Goal: Transaction & Acquisition: Purchase product/service

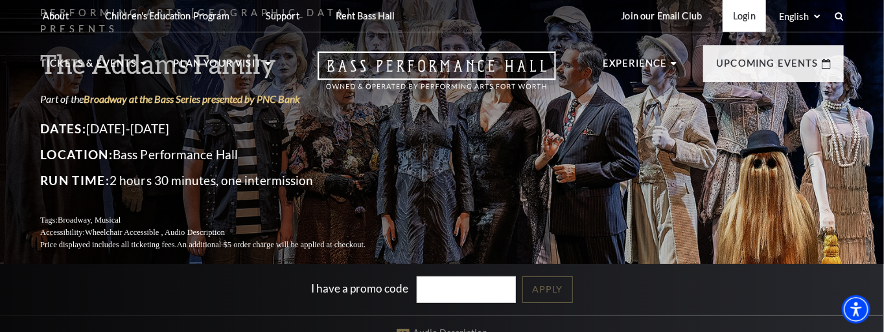
click at [745, 14] on link "Login" at bounding box center [744, 16] width 43 height 32
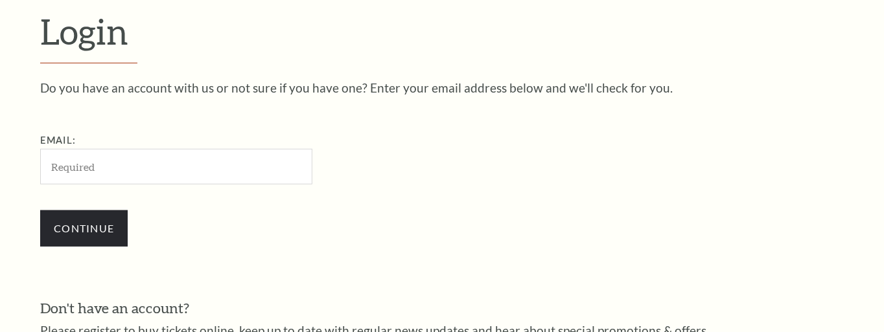
scroll to position [363, 0]
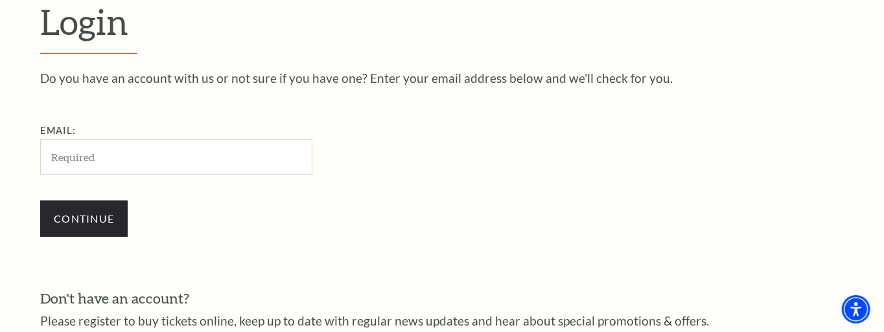
click at [133, 157] on input "Email:" at bounding box center [176, 157] width 272 height 36
type input "gregg.bosack@aa.com"
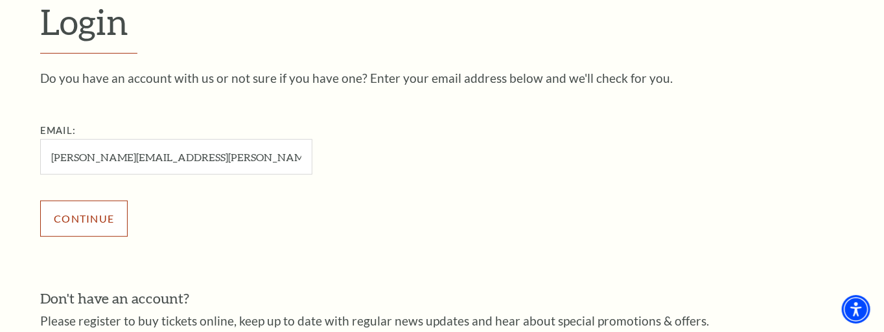
click at [72, 217] on input "Continue" at bounding box center [83, 219] width 87 height 36
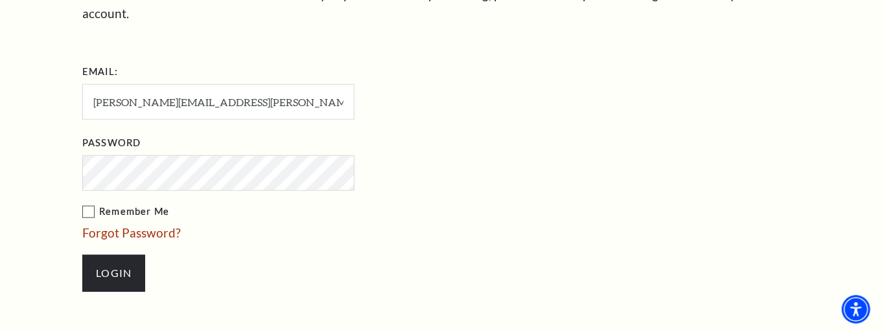
scroll to position [505, 0]
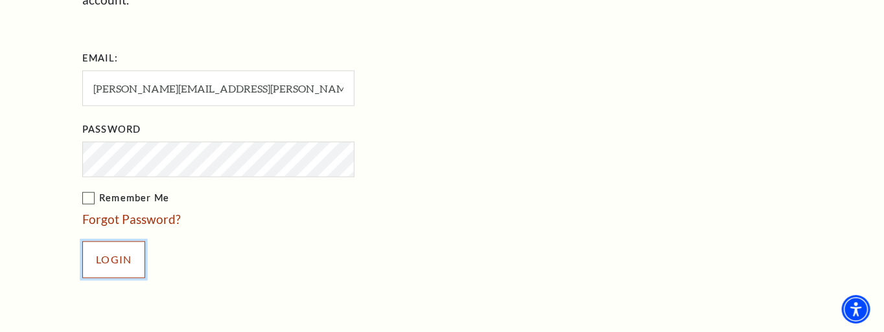
click at [117, 243] on input "Login" at bounding box center [113, 260] width 63 height 36
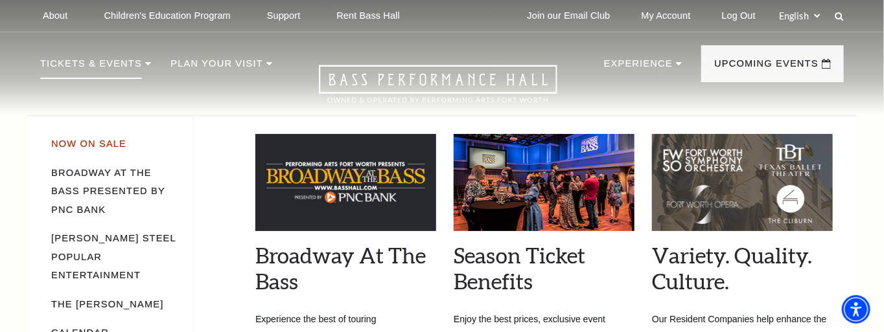
click at [96, 143] on link "Now On Sale" at bounding box center [88, 144] width 75 height 10
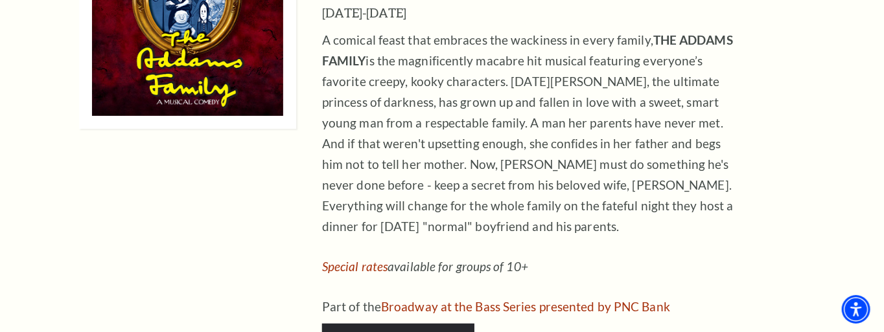
scroll to position [2203, 0]
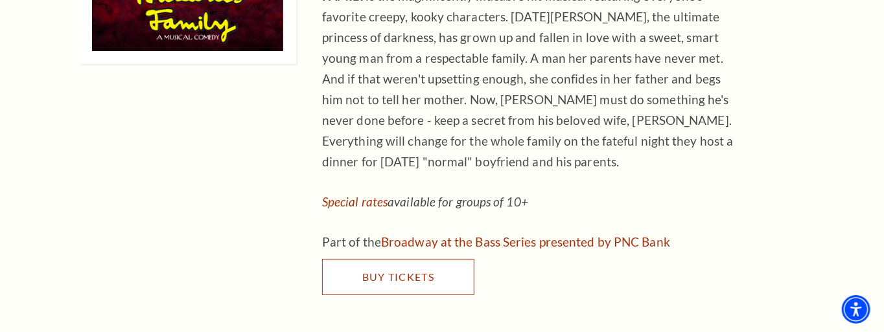
click at [397, 271] on span "Buy Tickets" at bounding box center [398, 277] width 72 height 12
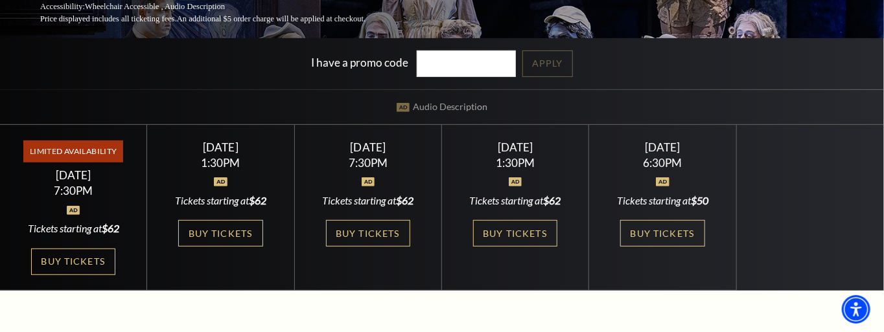
scroll to position [227, 0]
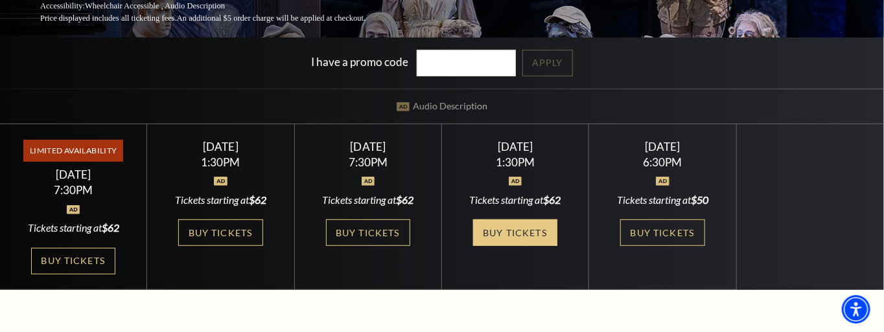
click at [515, 226] on link "Buy Tickets" at bounding box center [515, 233] width 84 height 27
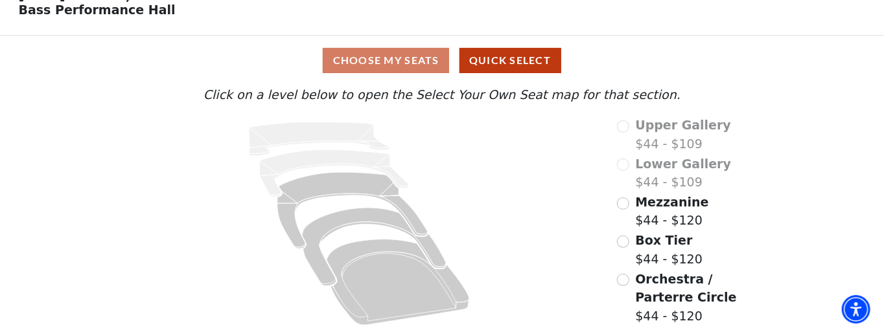
scroll to position [75, 0]
click at [624, 281] on input "Orchestra / Parterre Circle$44 - $120\a" at bounding box center [623, 280] width 12 height 12
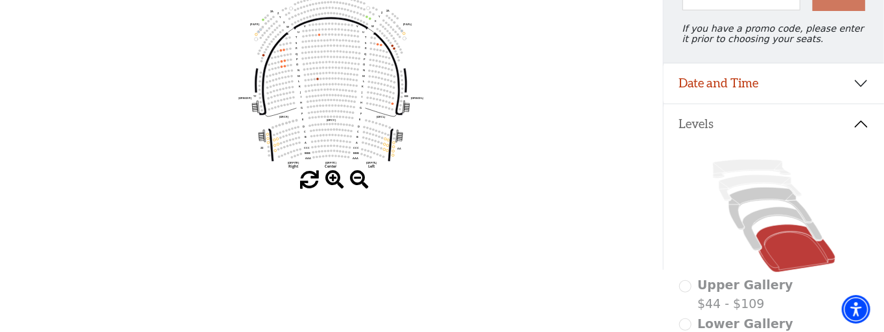
scroll to position [60, 0]
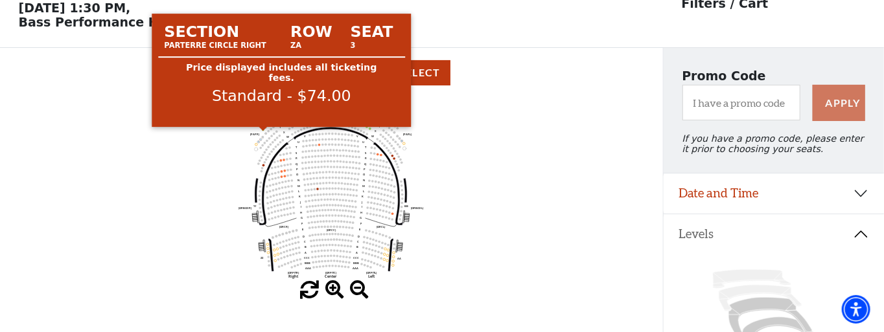
click at [263, 132] on circle at bounding box center [263, 130] width 3 height 3
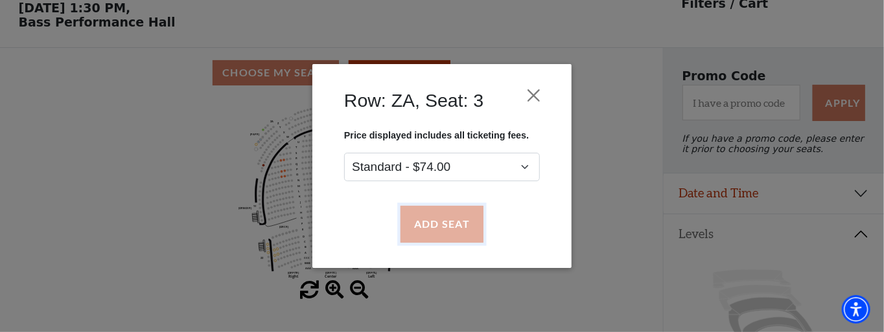
drag, startPoint x: 444, startPoint y: 225, endPoint x: 446, endPoint y: 216, distance: 8.6
click at [444, 225] on button "Add Seat" at bounding box center [441, 225] width 83 height 36
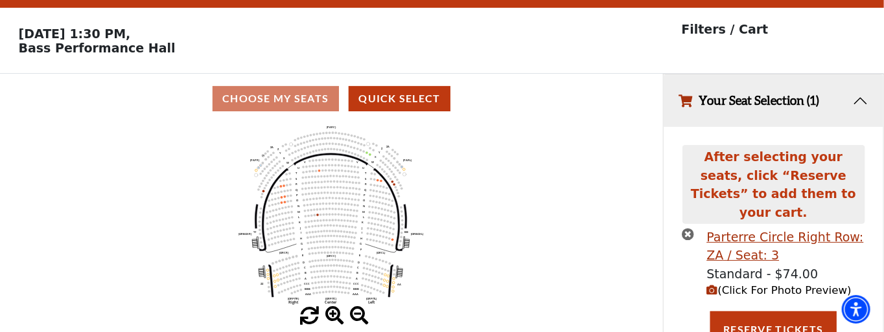
scroll to position [65, 0]
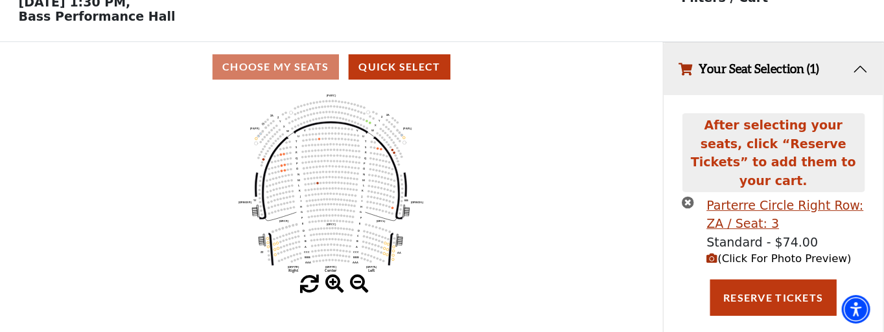
click at [750, 253] on span "(Click For Photo Preview)" at bounding box center [779, 259] width 145 height 12
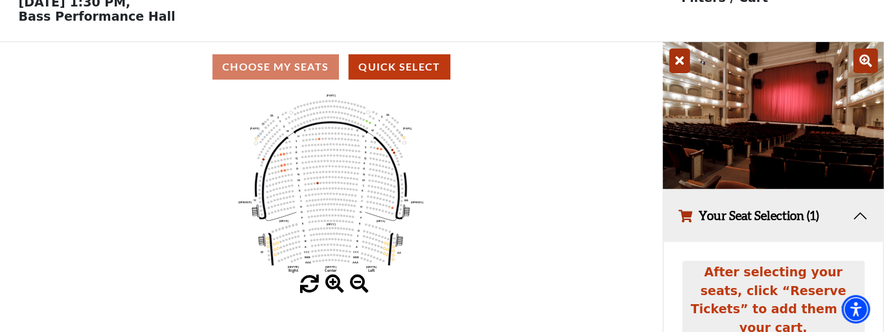
click at [539, 154] on icon "Left (ORPITL) Right (ORPITR) Center (ORPITC) ZZ AA YY BB ZA ZA (ORCL) (ORCR) (O…" at bounding box center [331, 183] width 597 height 183
click at [678, 64] on icon at bounding box center [679, 61] width 21 height 25
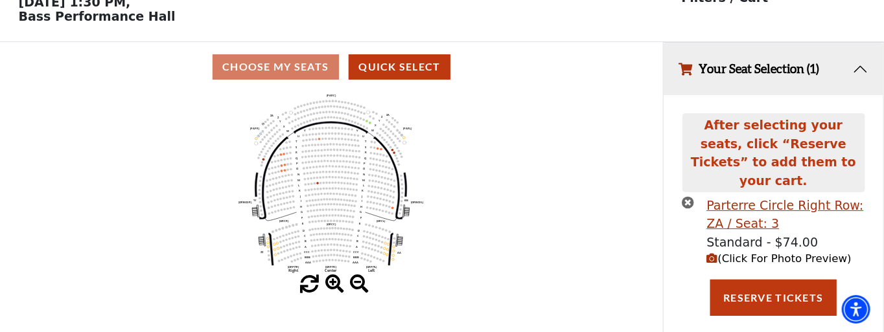
click at [690, 196] on icon "times-circle" at bounding box center [688, 202] width 12 height 12
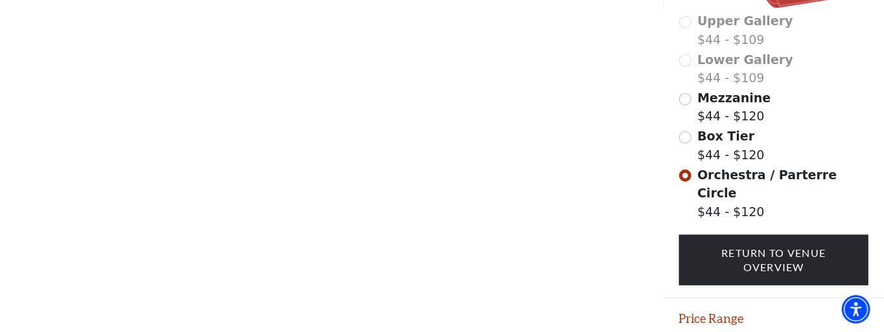
scroll to position [337, 0]
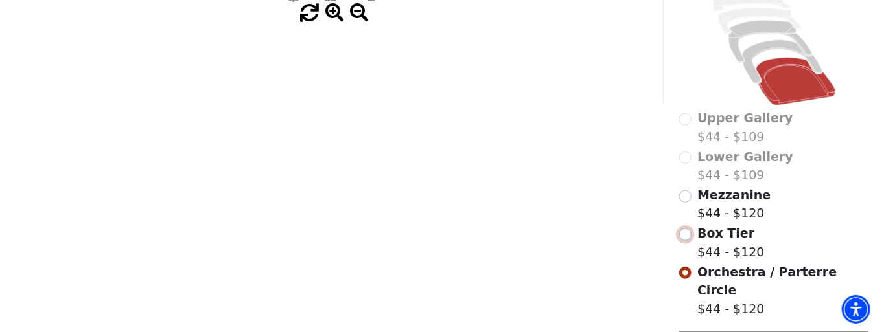
click at [687, 239] on input "Box Tier$44 - $120\a" at bounding box center [685, 235] width 12 height 12
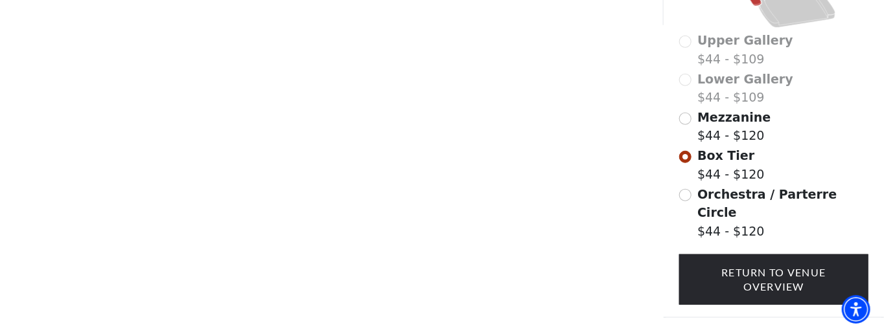
scroll to position [416, 0]
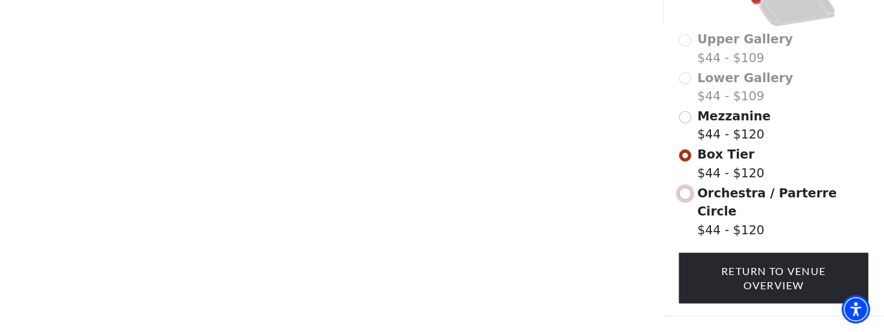
click at [688, 200] on input "Orchestra / Parterre Circle$44 - $120\a" at bounding box center [685, 194] width 12 height 12
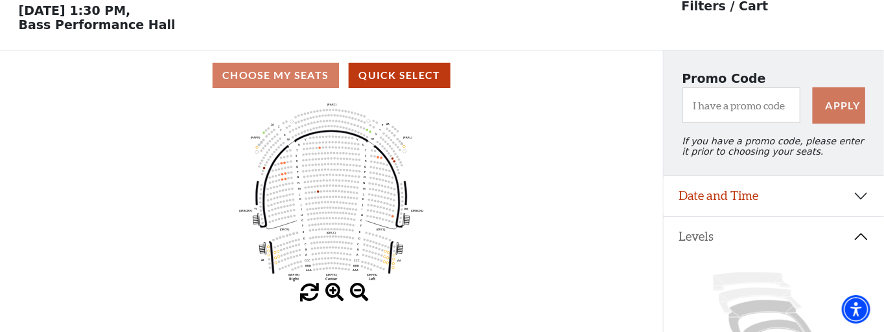
scroll to position [60, 0]
